Goal: Find specific page/section: Find specific page/section

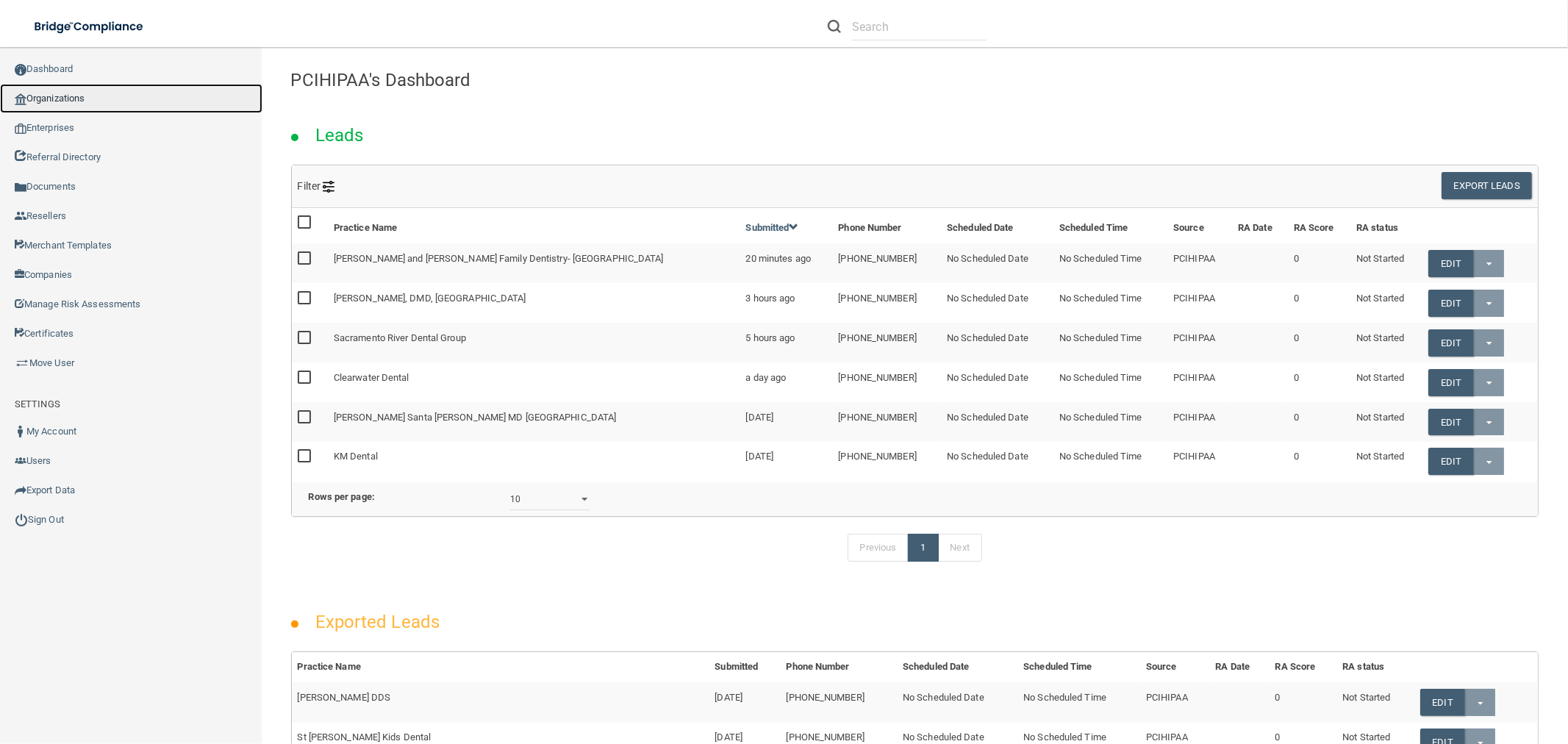
drag, startPoint x: 152, startPoint y: 100, endPoint x: 180, endPoint y: 100, distance: 28.0
click at [152, 100] on link "Organizations" at bounding box center [131, 99] width 262 height 30
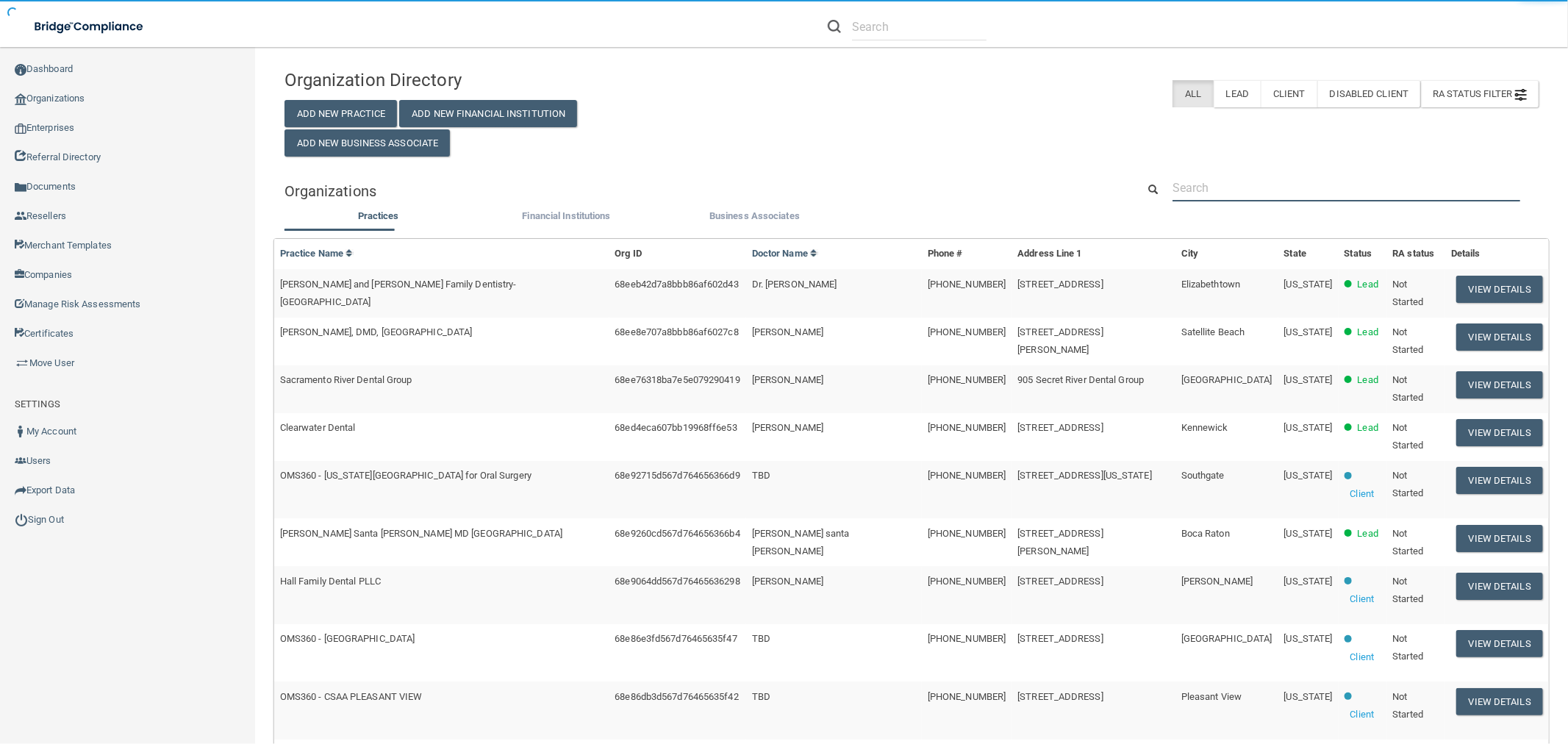
click at [1290, 189] on input "text" at bounding box center [1346, 188] width 348 height 27
paste input "[GEOGRAPHIC_DATA]"
type input "[GEOGRAPHIC_DATA]"
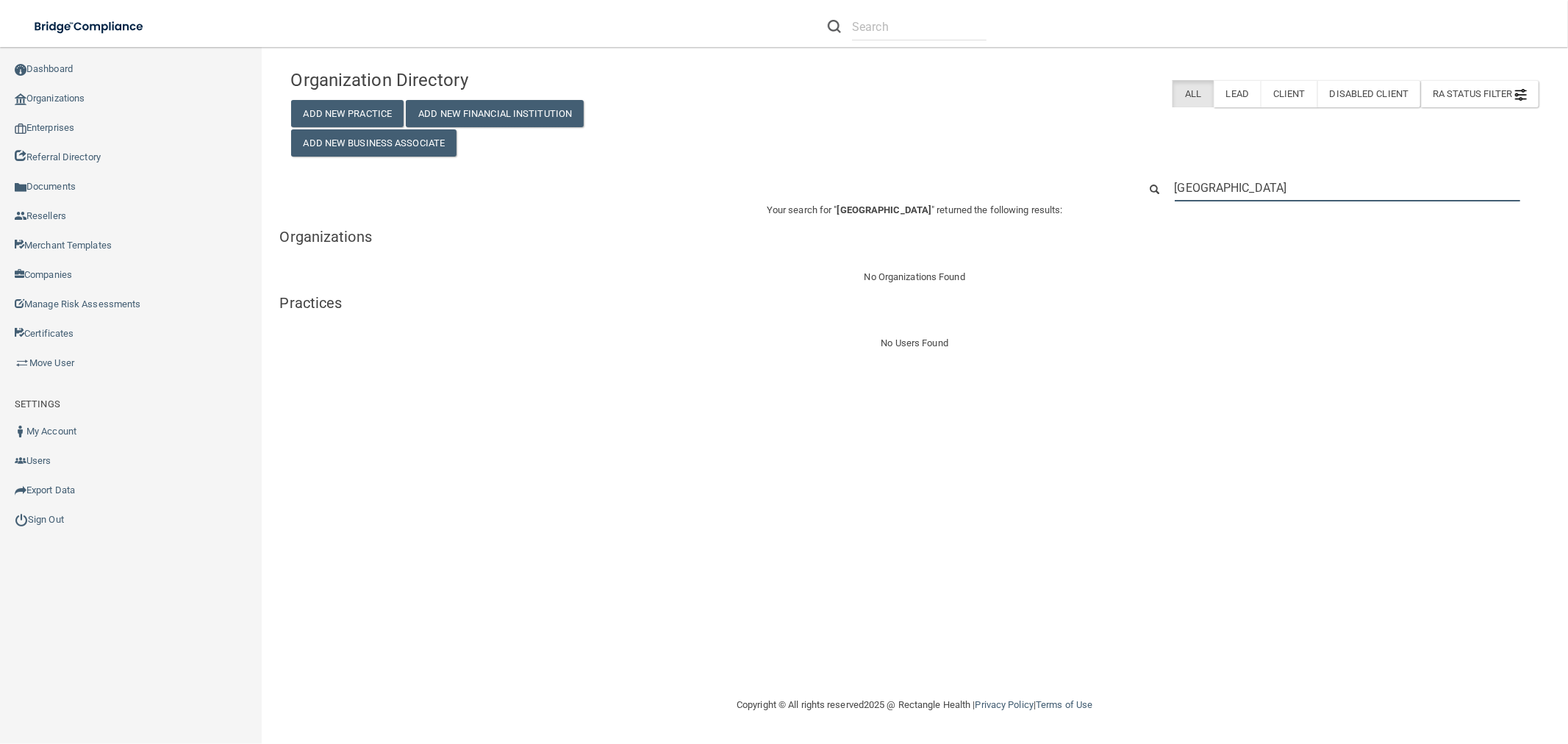
click at [1187, 183] on input "[GEOGRAPHIC_DATA]" at bounding box center [1348, 188] width 346 height 27
paste input "[PHONE_NUMBER]"
type input "[PHONE_NUMBER]"
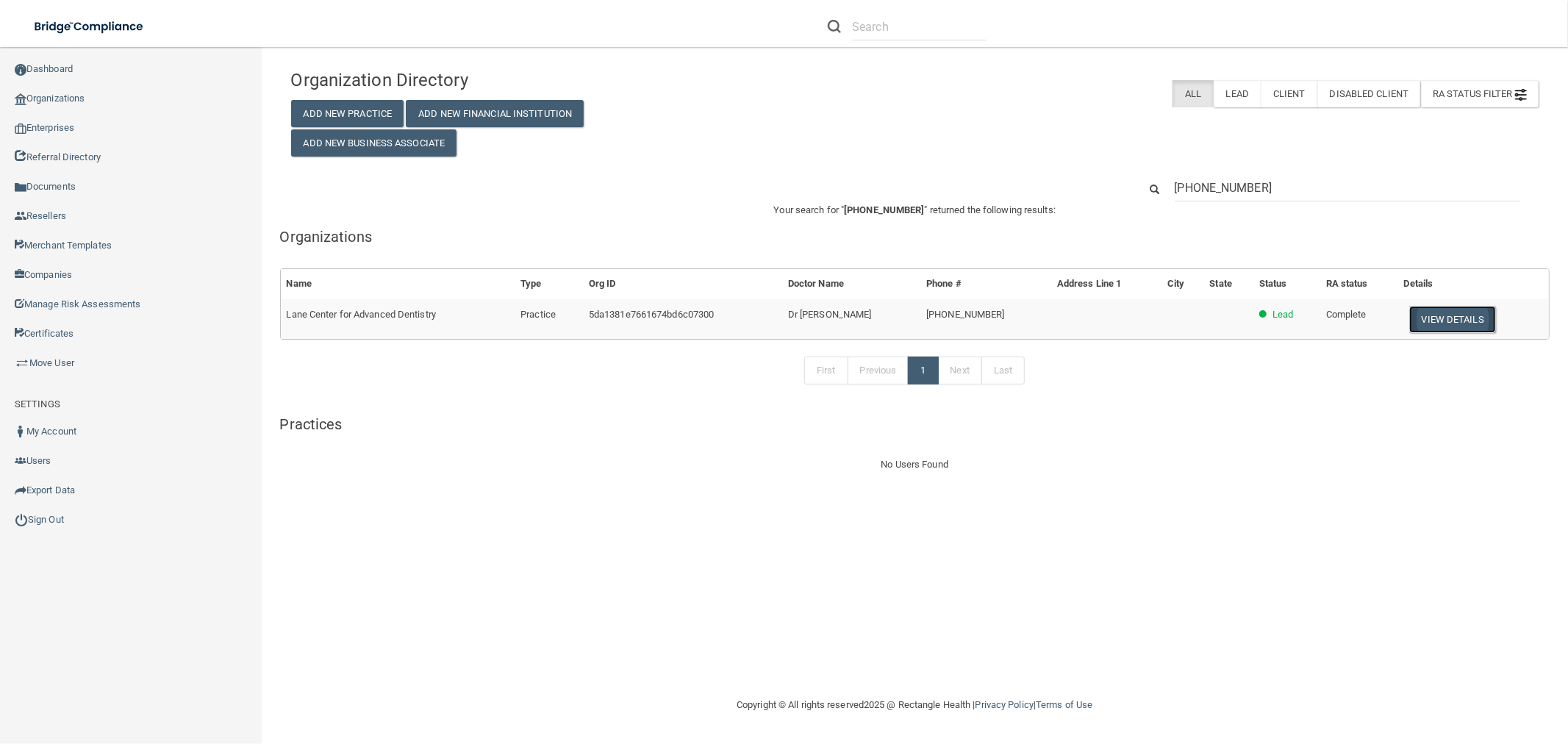
click at [1436, 319] on button "View Details" at bounding box center [1452, 319] width 86 height 27
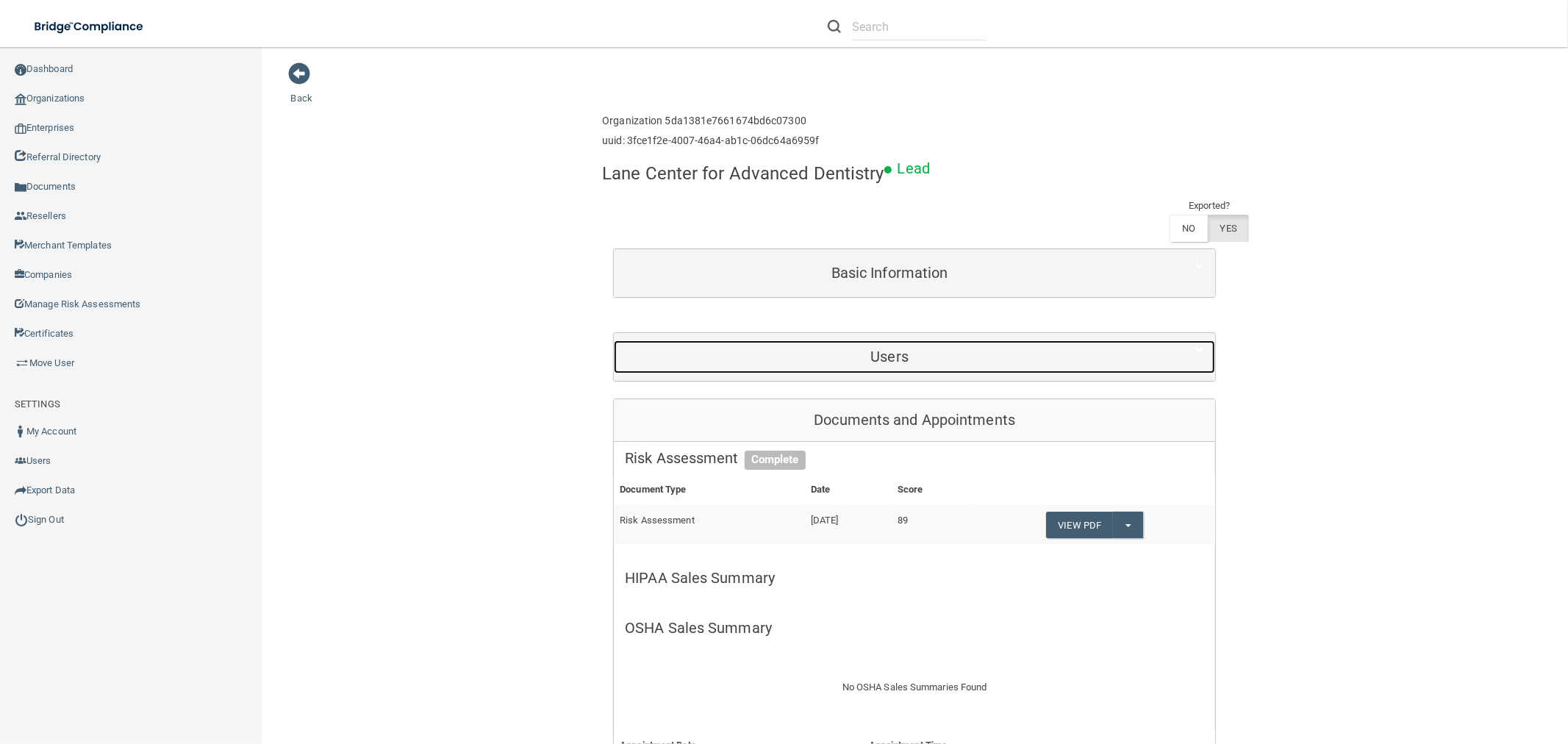
click at [898, 357] on h5 "Users" at bounding box center [889, 357] width 529 height 16
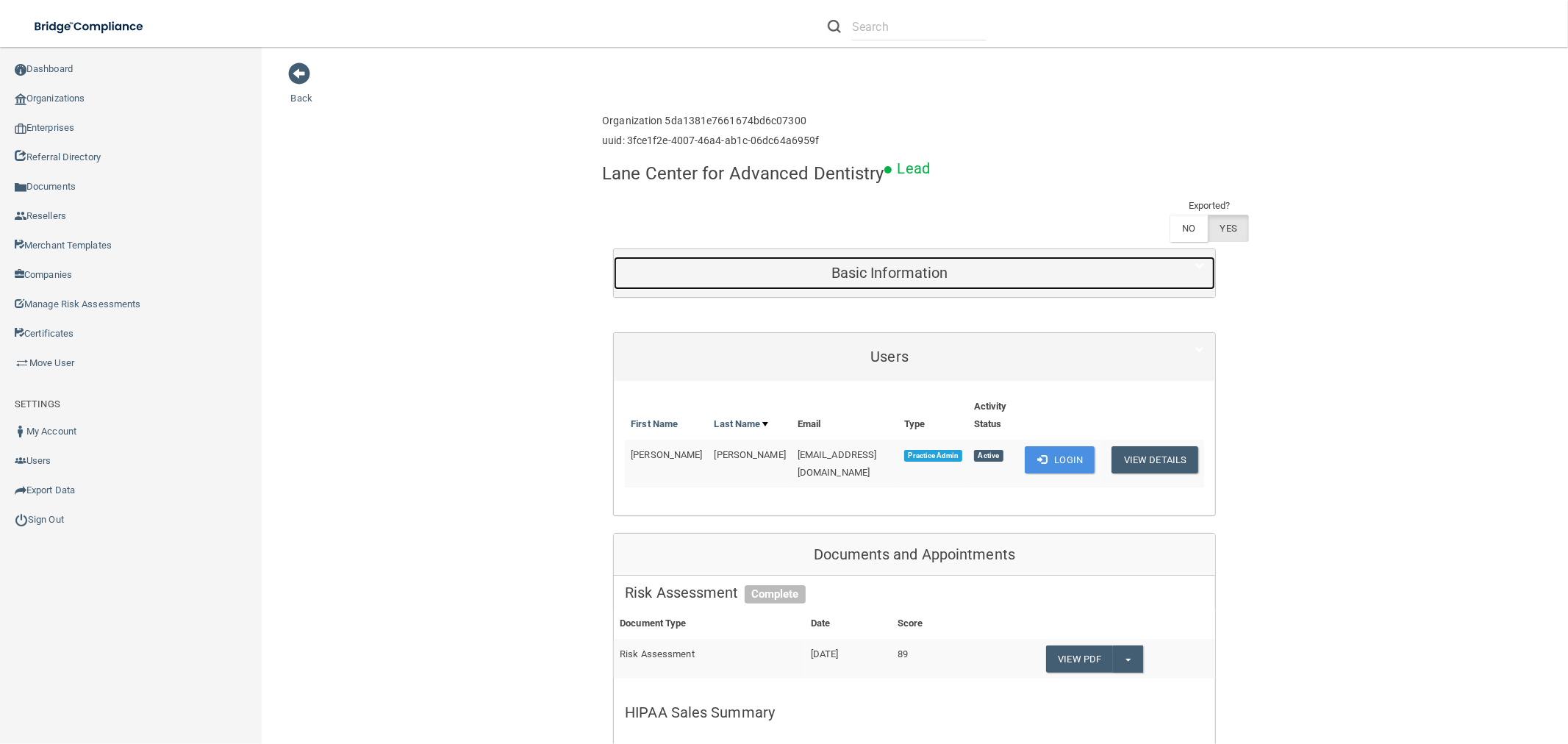
click at [902, 272] on h5 "Basic Information" at bounding box center [889, 273] width 529 height 16
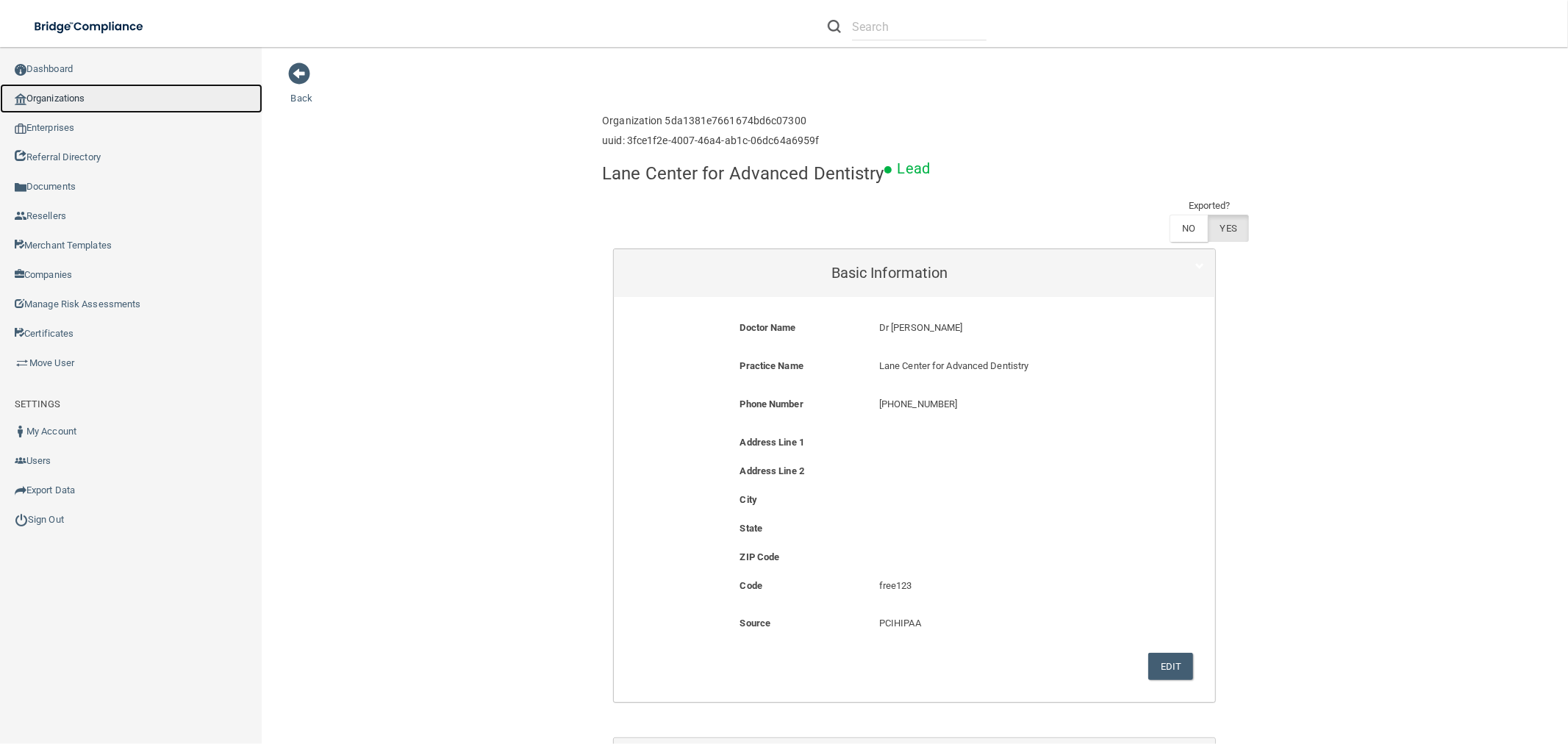
click at [179, 108] on link "Organizations" at bounding box center [131, 99] width 262 height 30
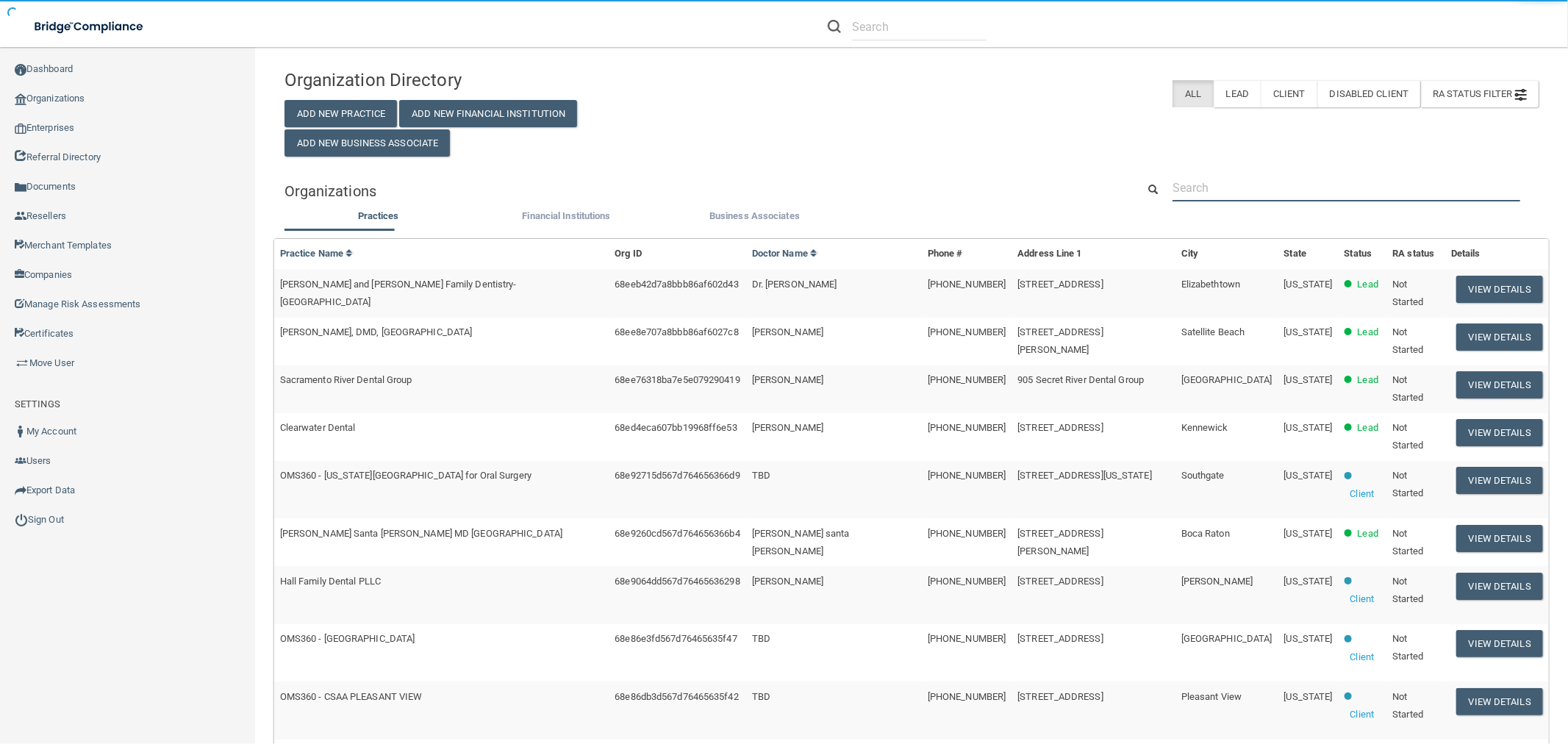
click at [1297, 199] on input "text" at bounding box center [1346, 188] width 348 height 27
paste input "[GEOGRAPHIC_DATA]"
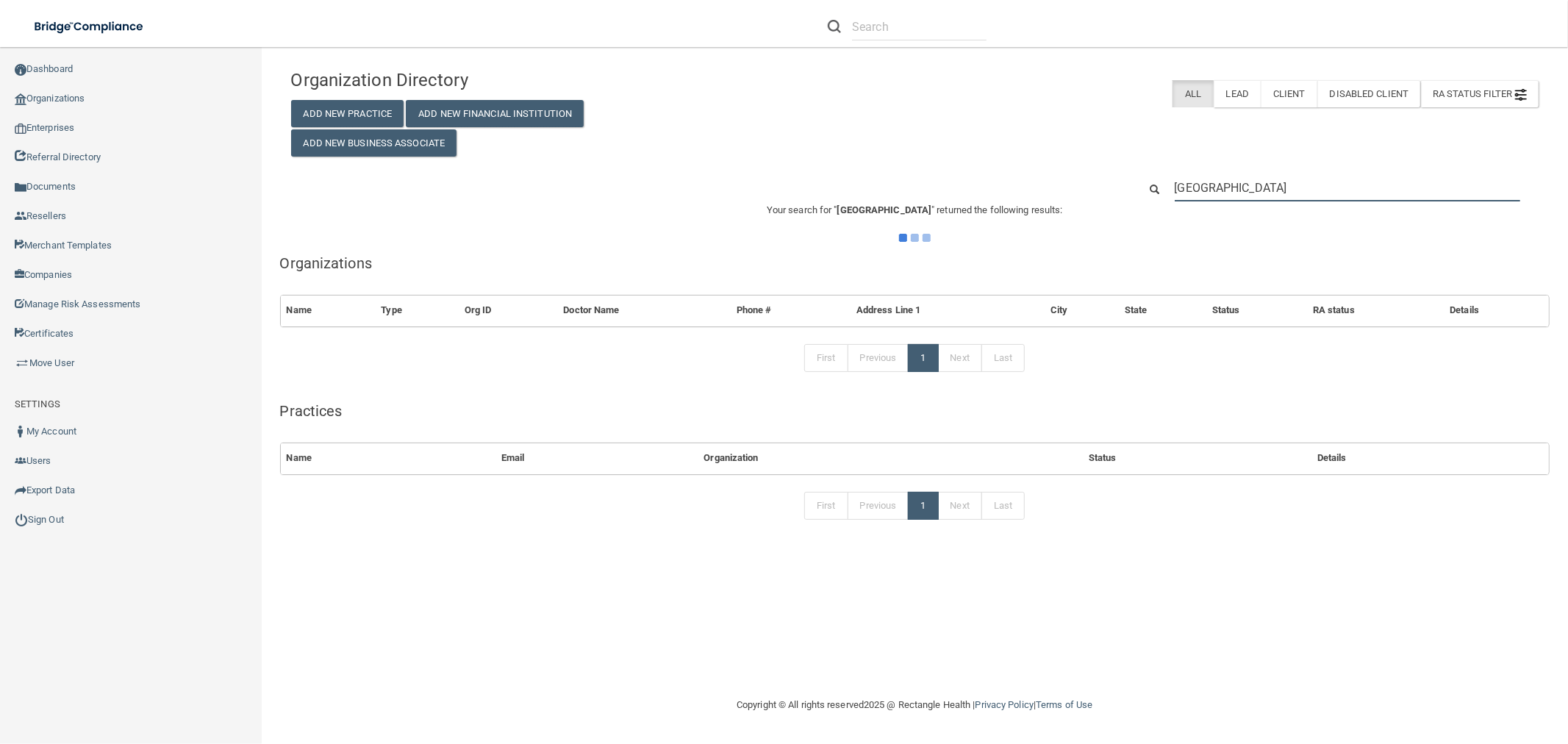
type input "[GEOGRAPHIC_DATA]"
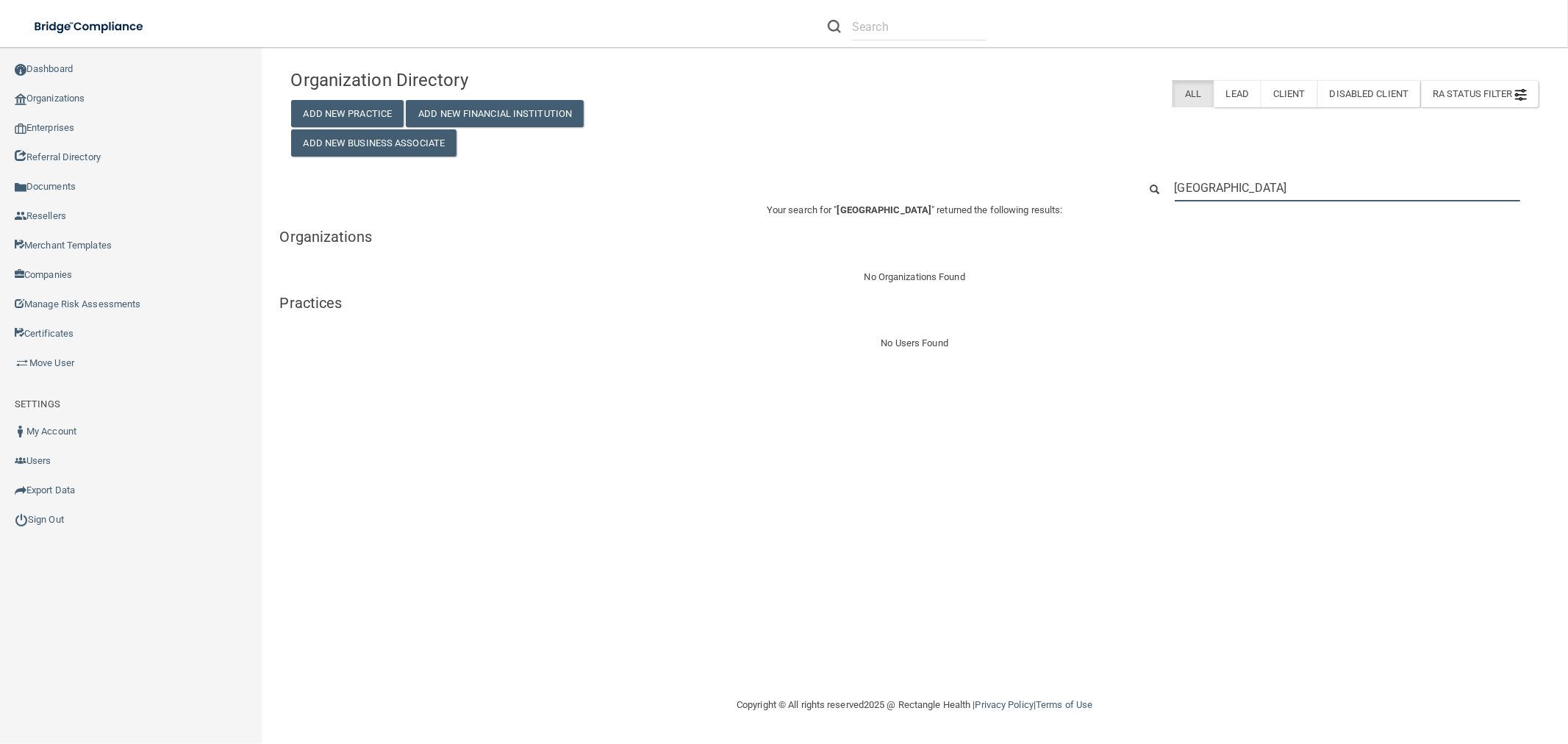
click at [1266, 184] on input "[GEOGRAPHIC_DATA]" at bounding box center [1348, 188] width 346 height 27
paste input "Center for Advanced Dentistry"
type input "Lane Center for Advanced Dentistry"
